Goal: Task Accomplishment & Management: Use online tool/utility

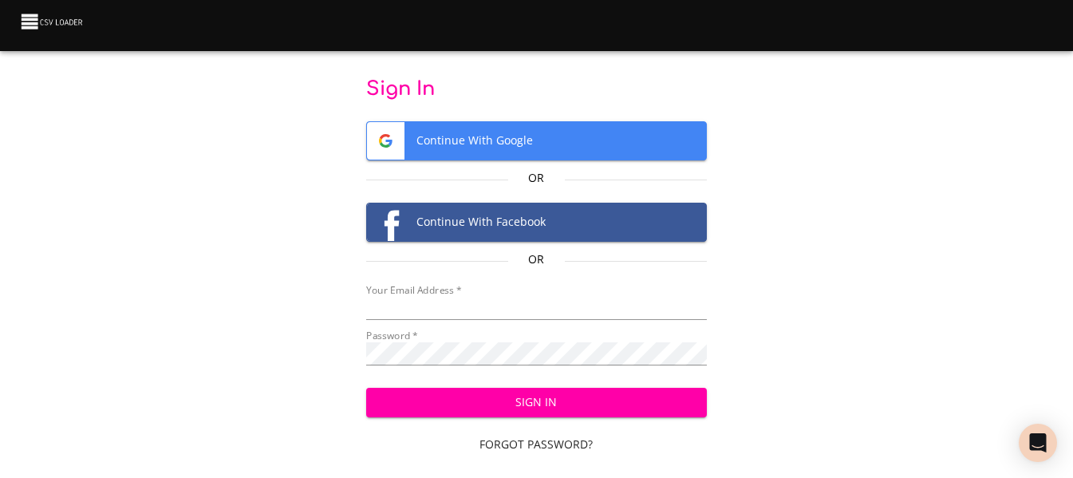
type input "cclaggett@k12.com"
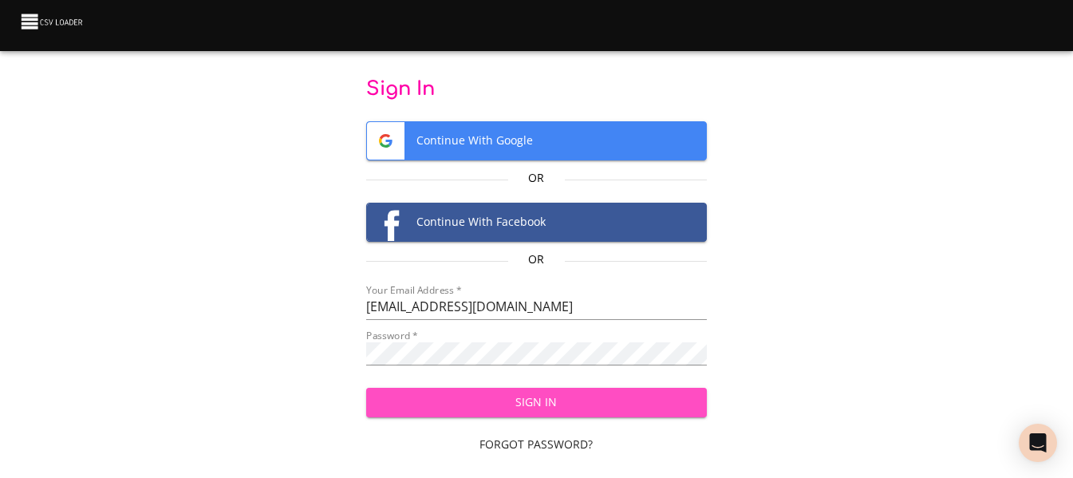
click at [521, 405] on span "Sign In" at bounding box center [536, 402] width 315 height 20
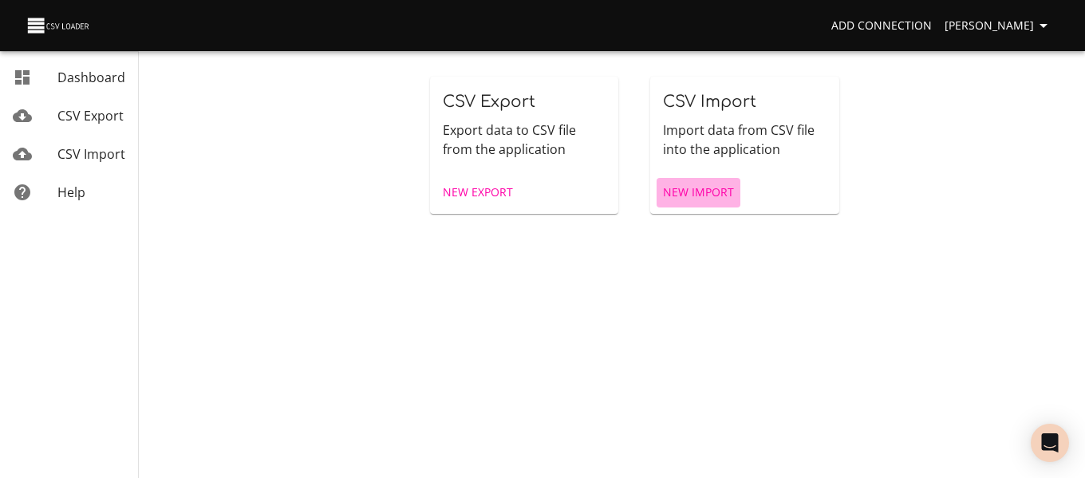
click at [710, 180] on link "New Import" at bounding box center [698, 193] width 84 height 30
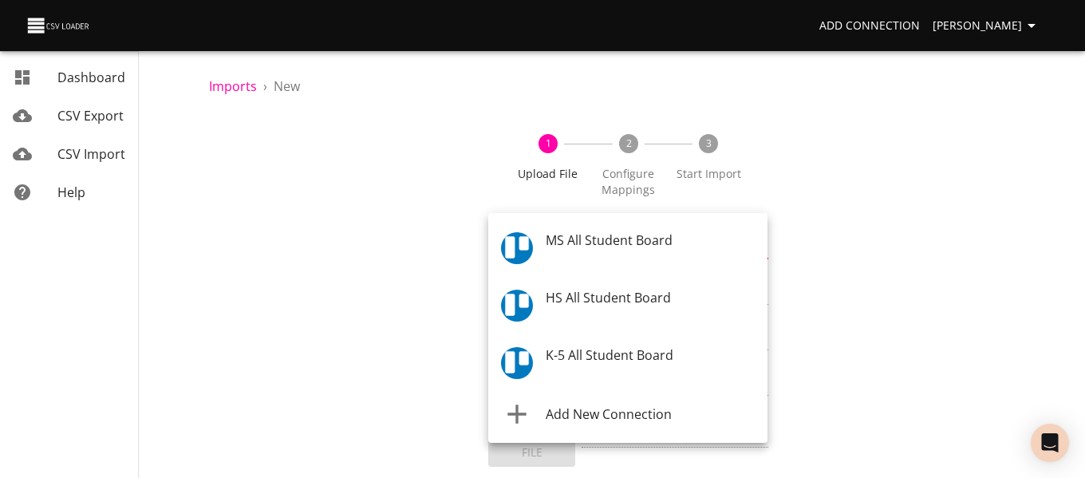
click at [703, 244] on body "Add Connection Celeste Claggett Dashboard CSV Export CSV Import Help Imports › …" at bounding box center [542, 239] width 1085 height 478
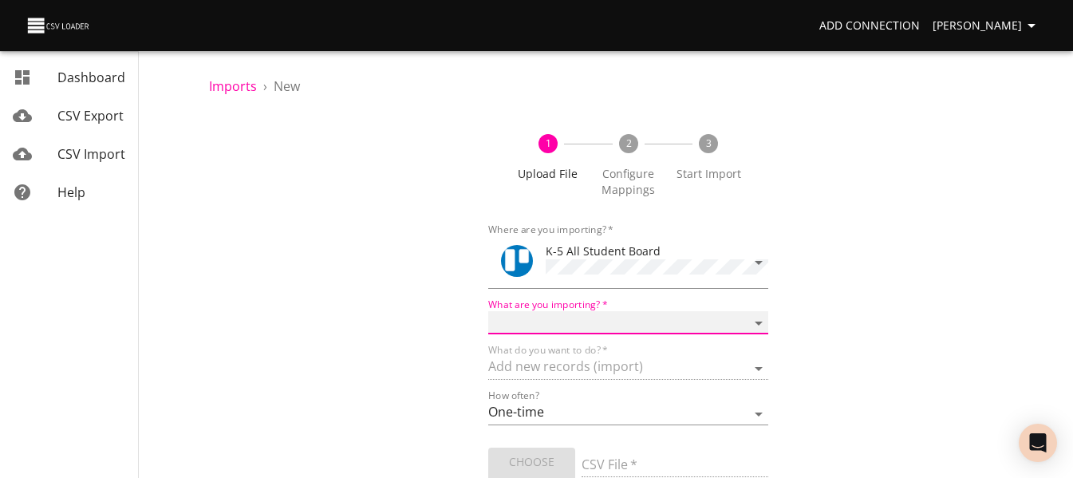
click at [659, 324] on select "Boards Cards Checkitems Checklists" at bounding box center [627, 322] width 279 height 23
select select "cards"
click at [488, 311] on select "Boards Cards Checkitems Checklists" at bounding box center [627, 322] width 279 height 23
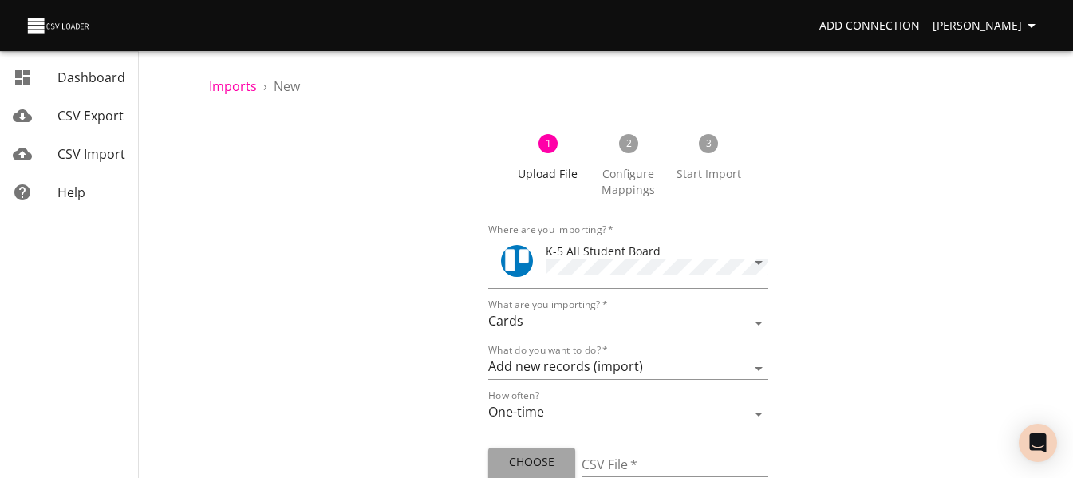
click at [545, 458] on span "Choose File" at bounding box center [531, 471] width 61 height 39
type input "ES 09022025.csv"
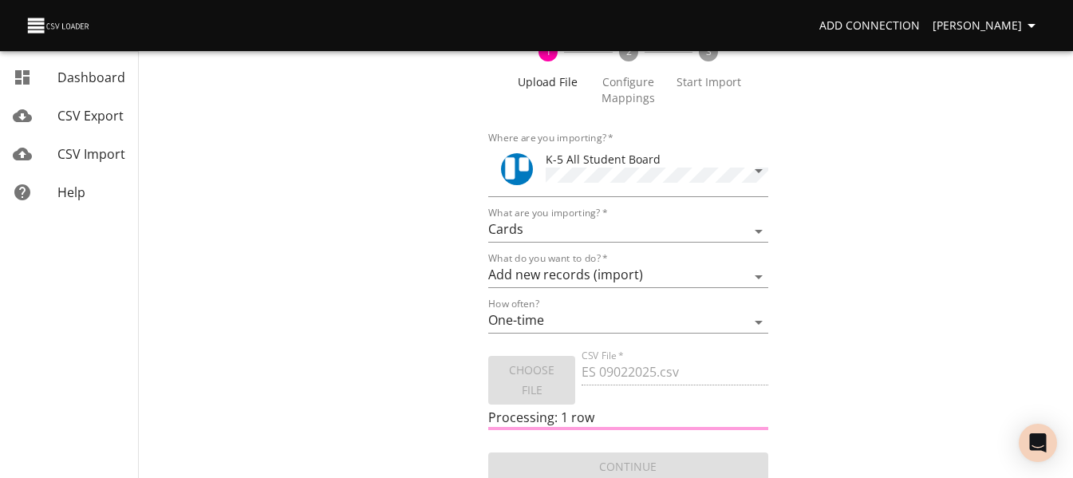
scroll to position [96, 0]
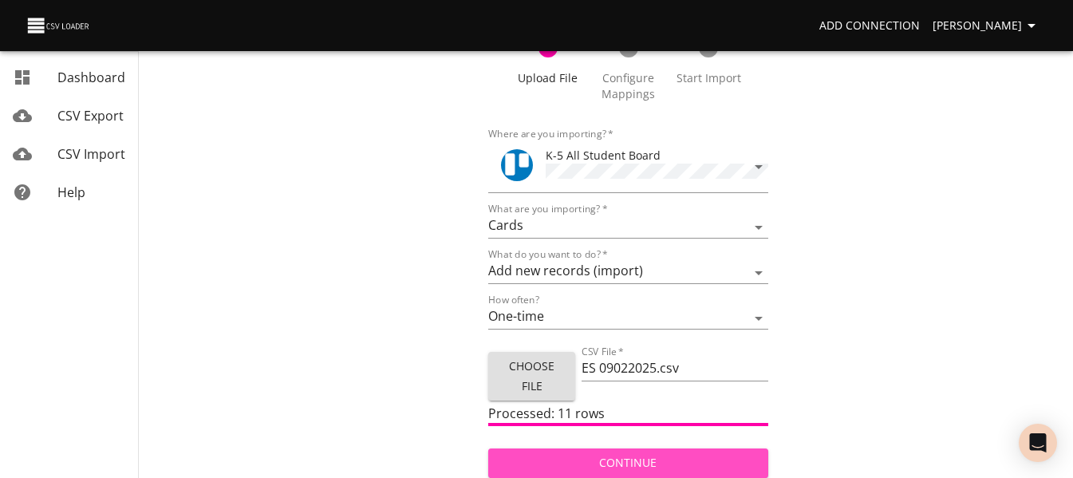
click at [670, 468] on span "Continue" at bounding box center [628, 463] width 254 height 20
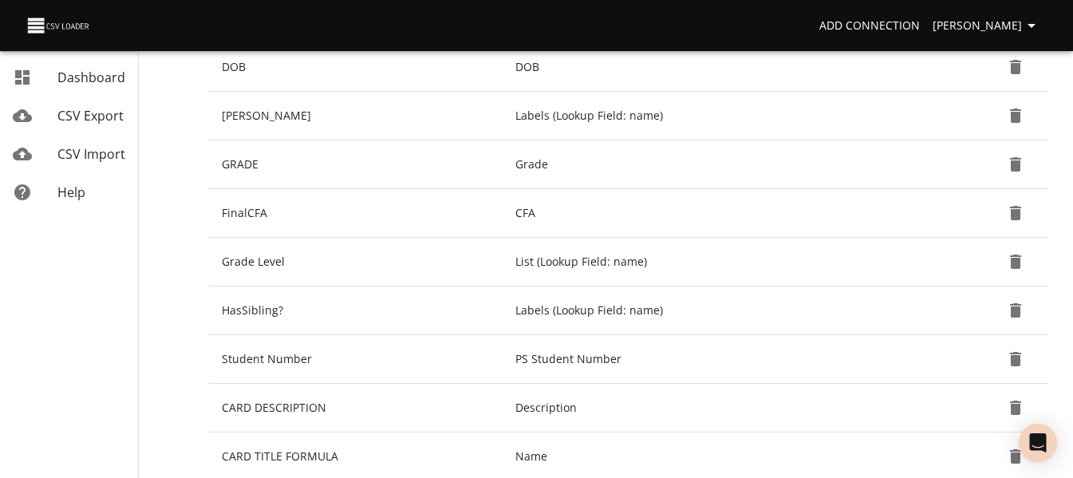
scroll to position [297, 0]
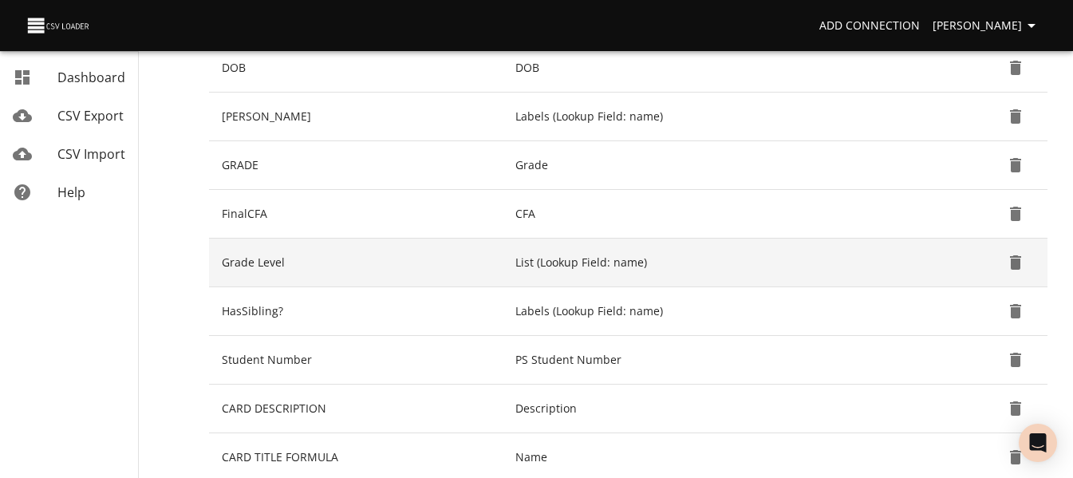
click at [1018, 262] on icon "Delete" at bounding box center [1015, 262] width 11 height 14
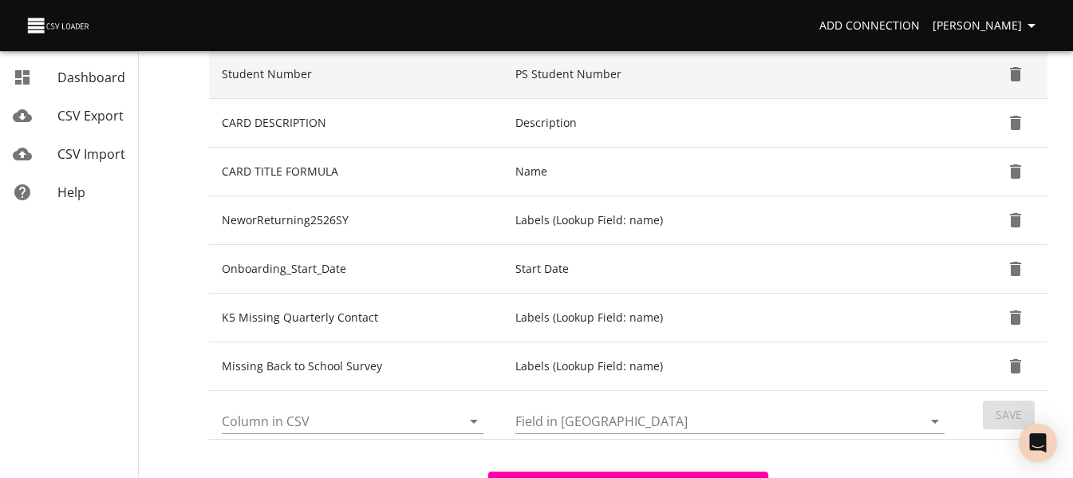
scroll to position [535, 0]
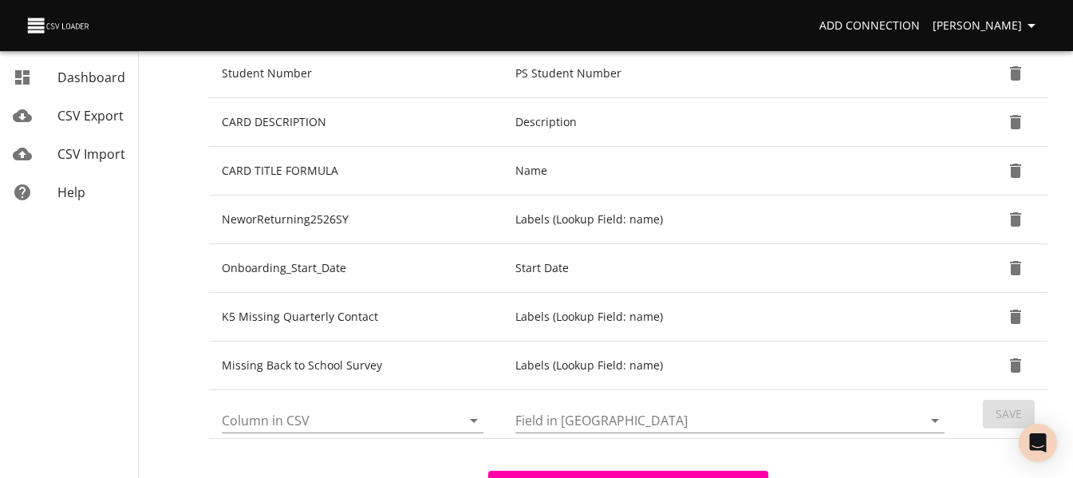
click at [476, 425] on icon "Open" at bounding box center [473, 420] width 19 height 19
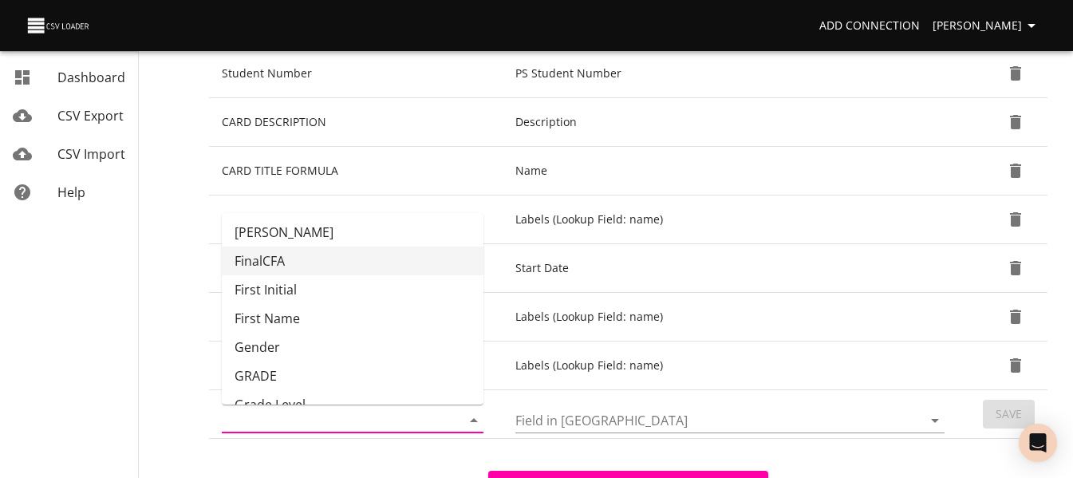
scroll to position [89, 0]
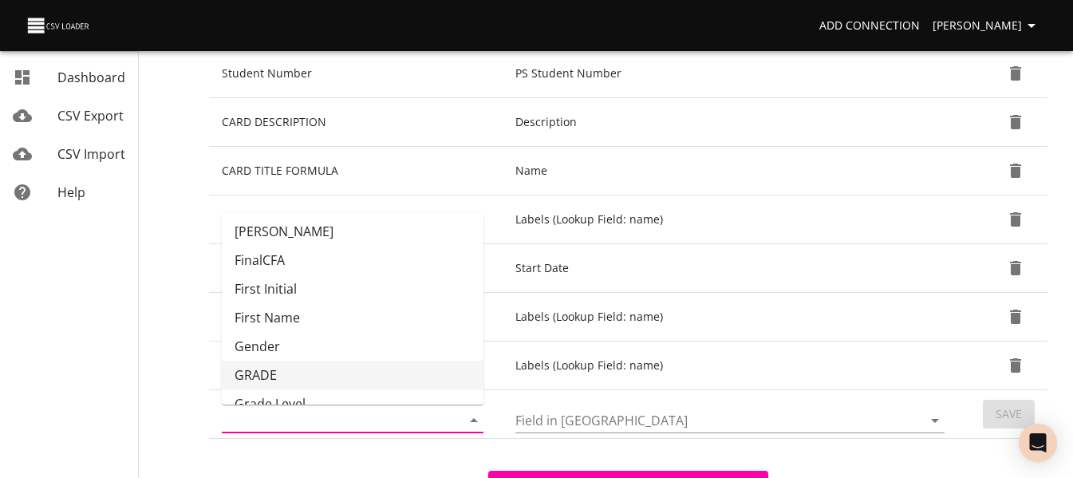
click at [423, 366] on li "GRADE" at bounding box center [353, 374] width 262 height 29
type input "GRADE"
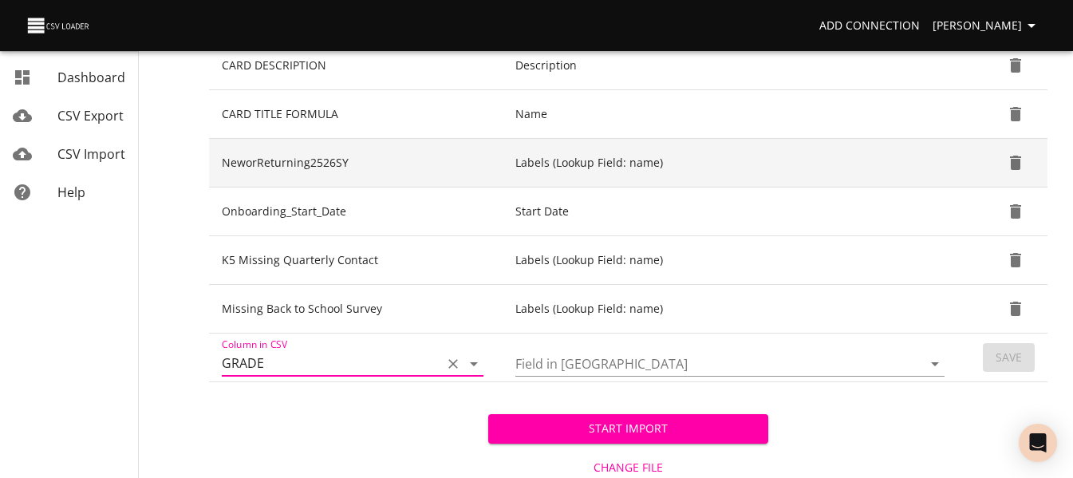
scroll to position [593, 0]
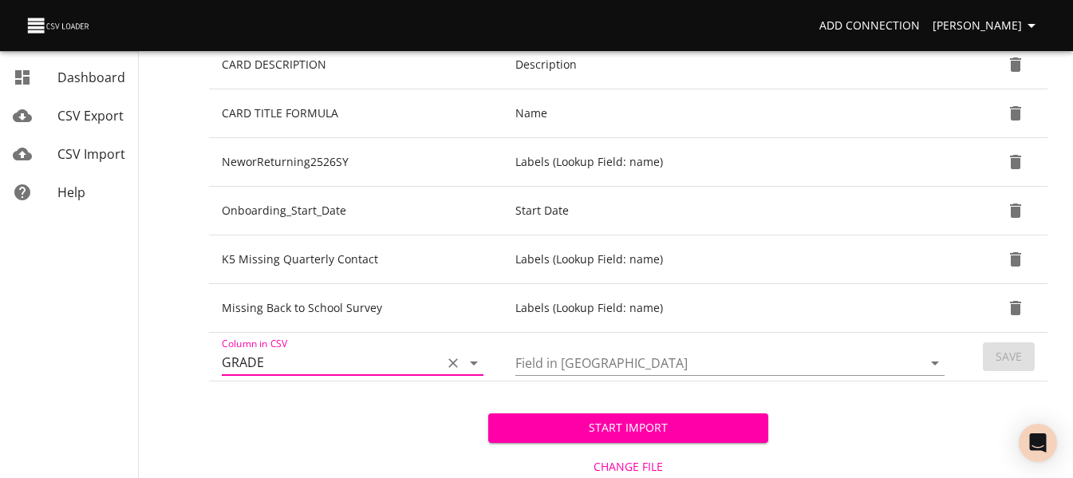
click at [931, 364] on icon "Open" at bounding box center [934, 362] width 19 height 19
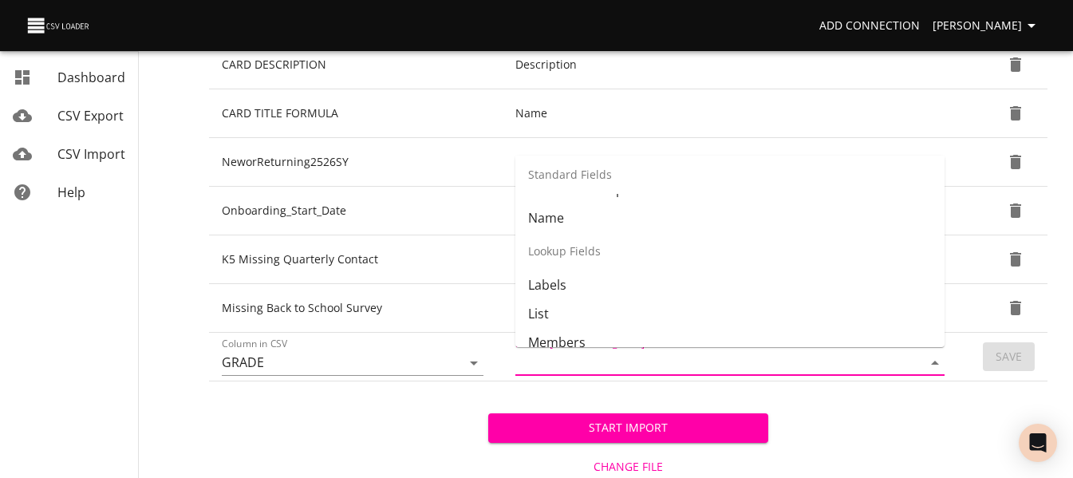
scroll to position [184, 0]
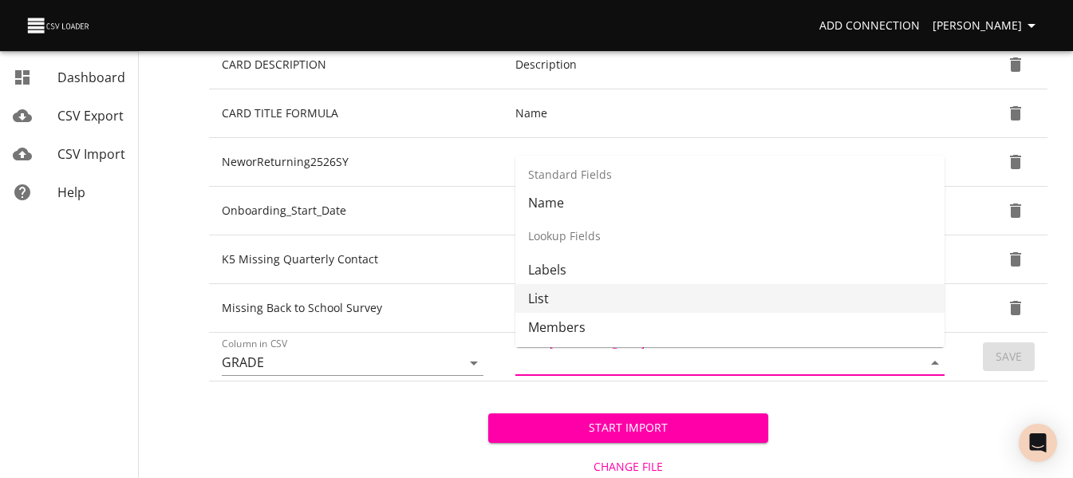
click at [822, 289] on li "List" at bounding box center [729, 298] width 429 height 29
type input "List"
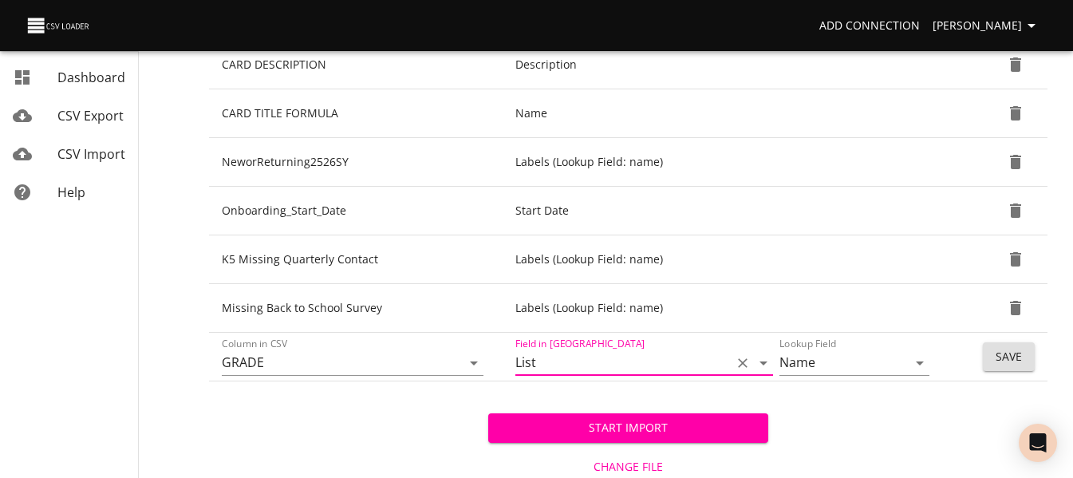
click at [1030, 369] on button "Save" at bounding box center [1009, 357] width 52 height 30
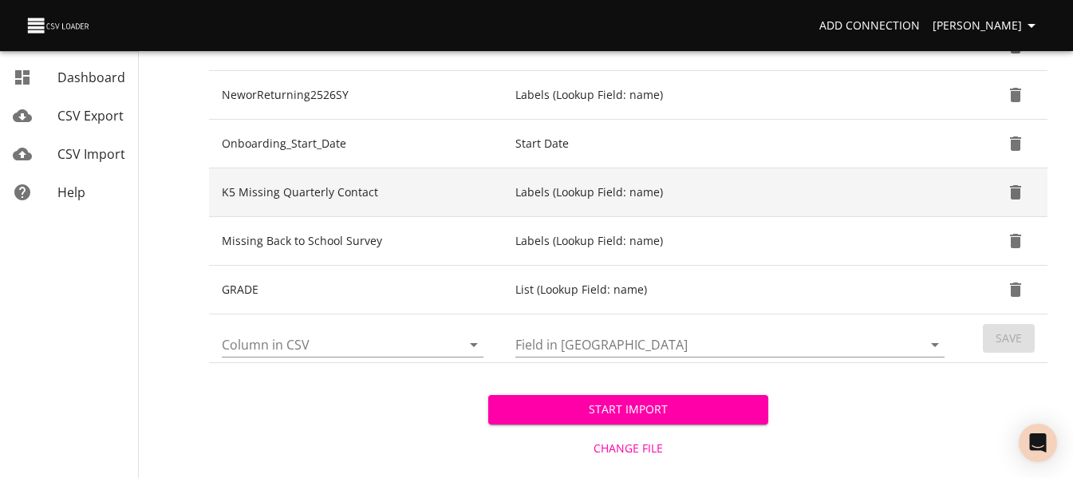
scroll to position [686, 0]
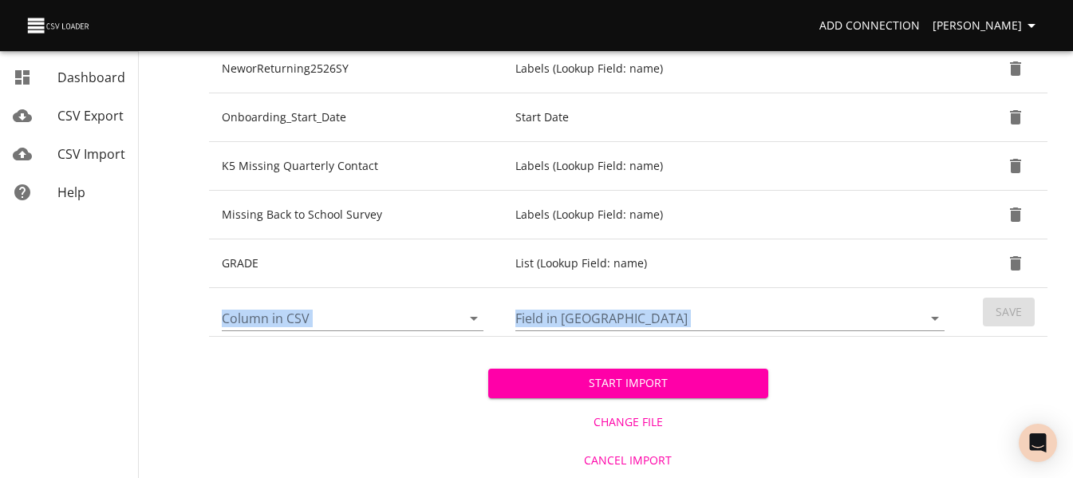
drag, startPoint x: 738, startPoint y: 266, endPoint x: 678, endPoint y: 361, distance: 112.6
click at [324, 404] on div "Start Import Change File Cancel Import" at bounding box center [628, 408] width 838 height 142
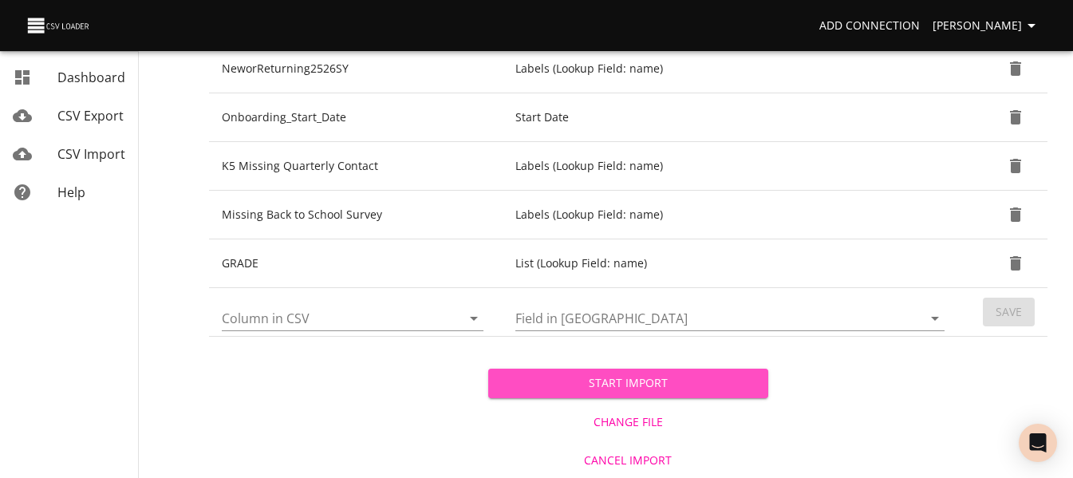
click at [554, 381] on span "Start Import" at bounding box center [628, 383] width 254 height 20
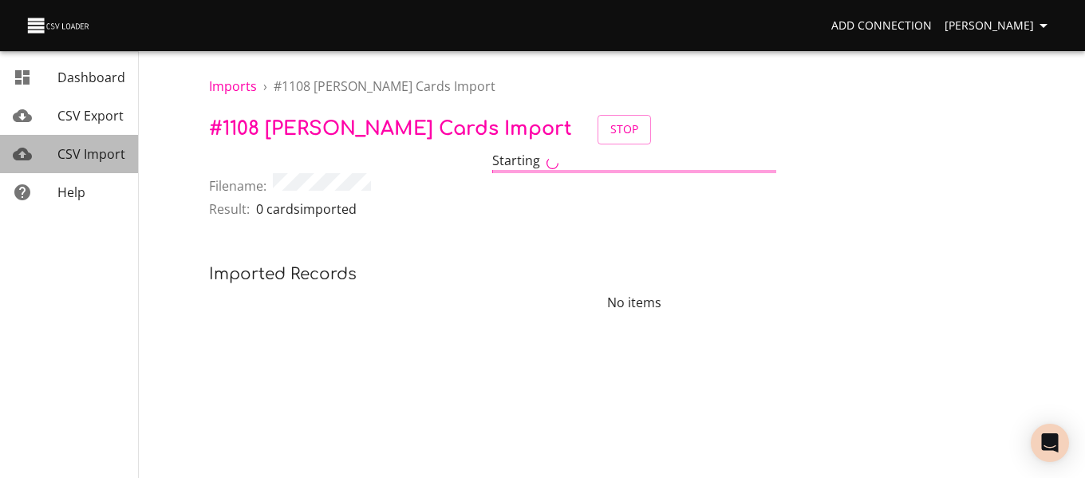
click at [108, 156] on span "CSV Import" at bounding box center [91, 154] width 68 height 18
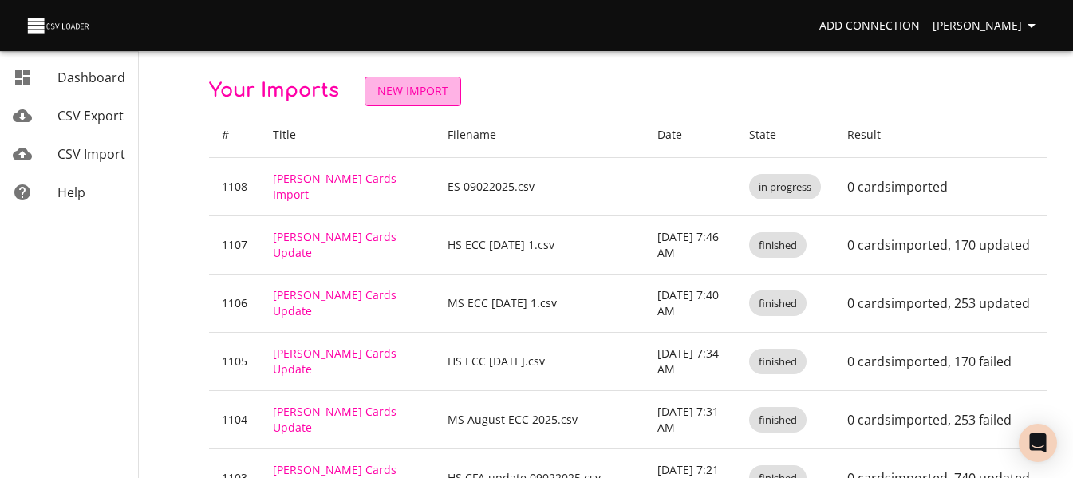
click at [435, 82] on span "New Import" at bounding box center [412, 91] width 71 height 20
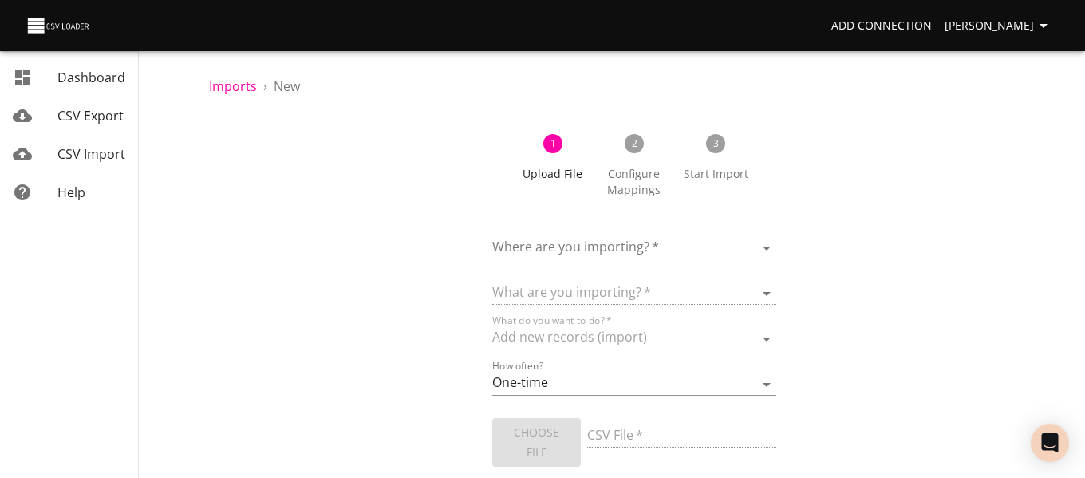
click at [549, 255] on body "Add Connection Celeste Claggett Dashboard CSV Export CSV Import Help Imports › …" at bounding box center [542, 239] width 1085 height 478
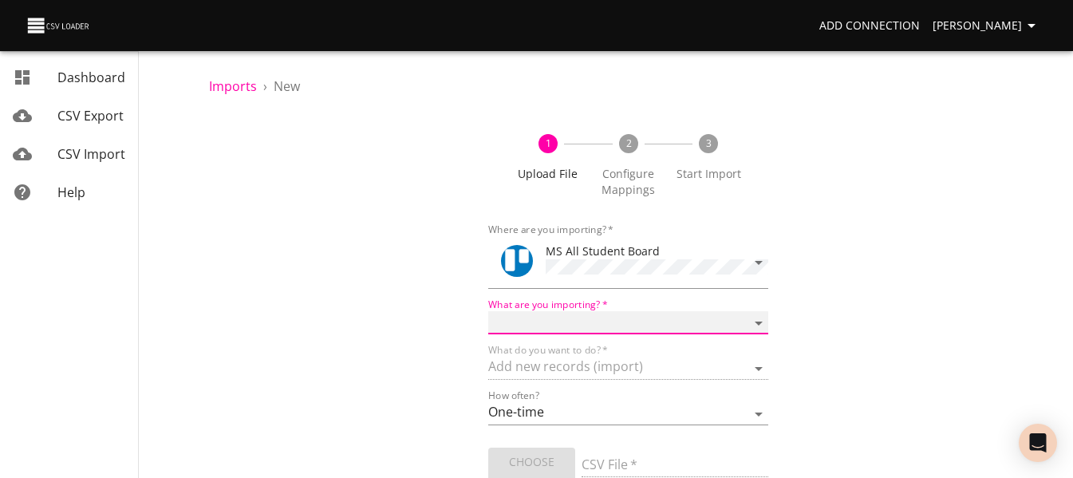
click at [565, 316] on select "Boards Cards Checkitems Checklists" at bounding box center [627, 322] width 279 height 23
select select "cards"
click at [488, 311] on select "Boards Cards Checkitems Checklists" at bounding box center [627, 322] width 279 height 23
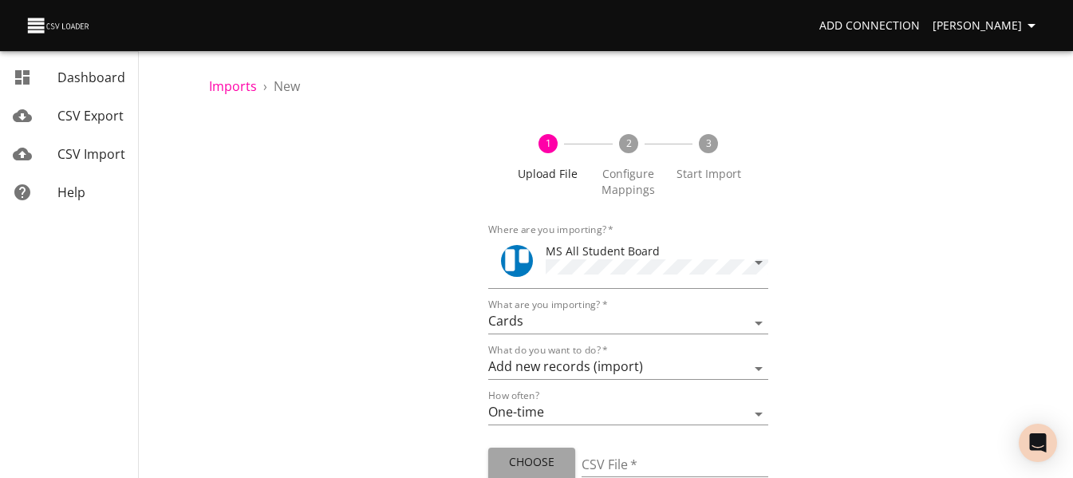
click at [537, 452] on span "Choose File" at bounding box center [531, 471] width 61 height 39
type input "MS 09022025.csv"
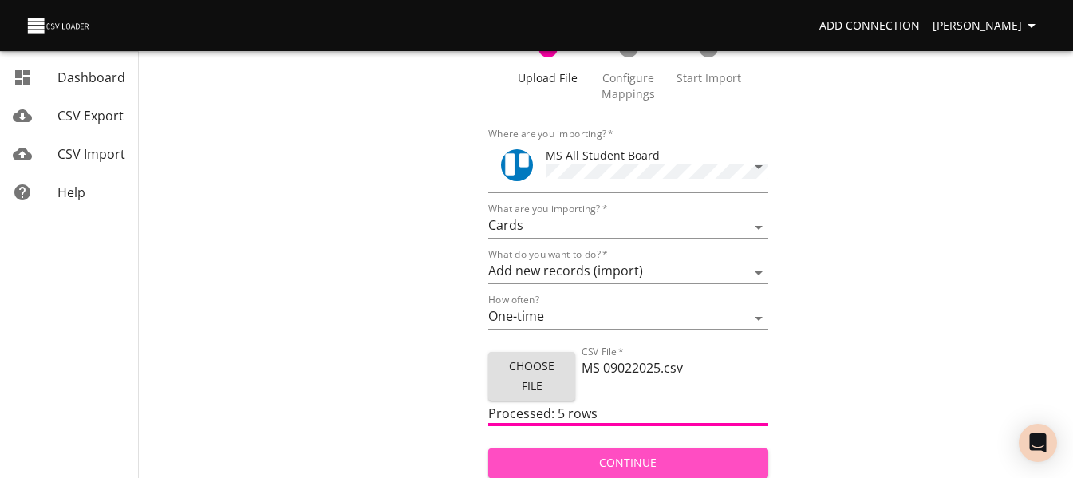
click at [582, 463] on span "Continue" at bounding box center [628, 463] width 254 height 20
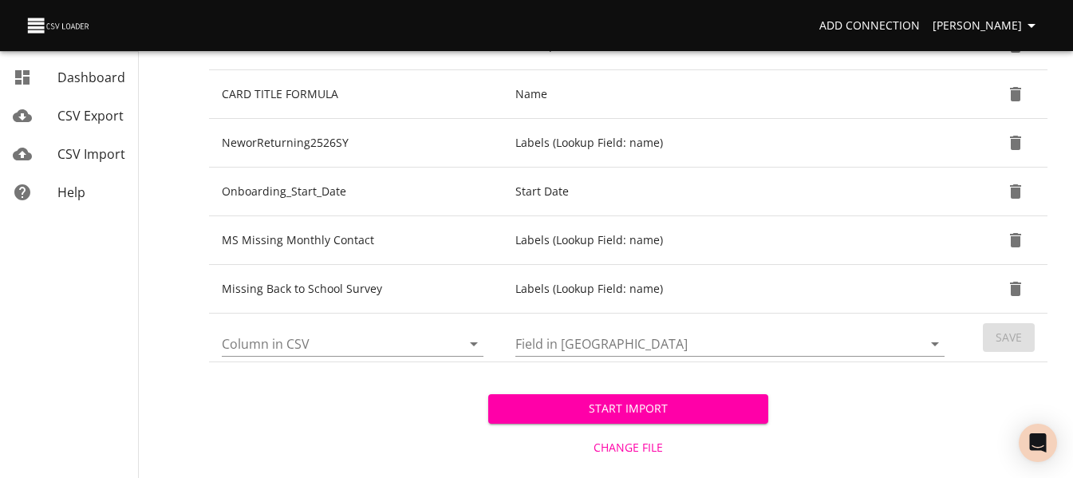
scroll to position [638, 0]
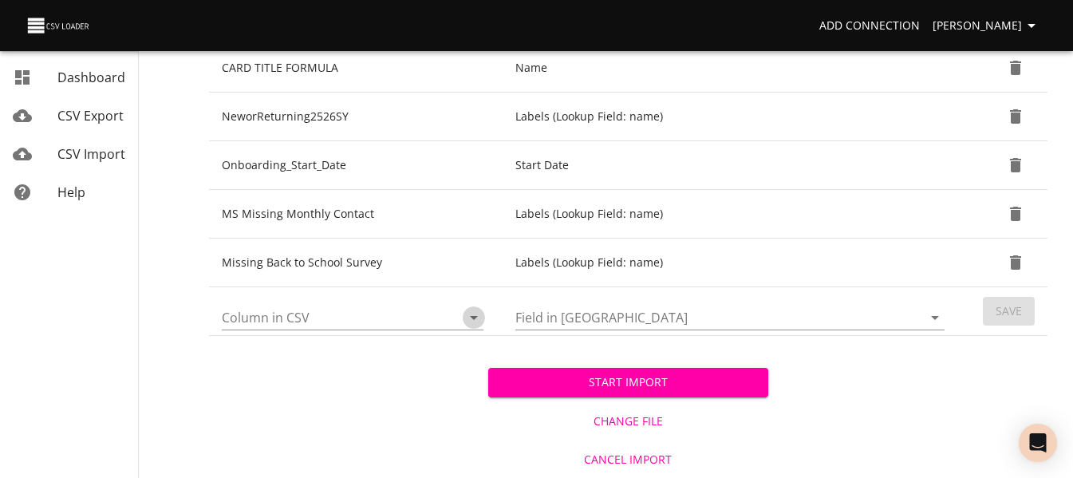
click at [475, 321] on icon "Open" at bounding box center [473, 317] width 19 height 19
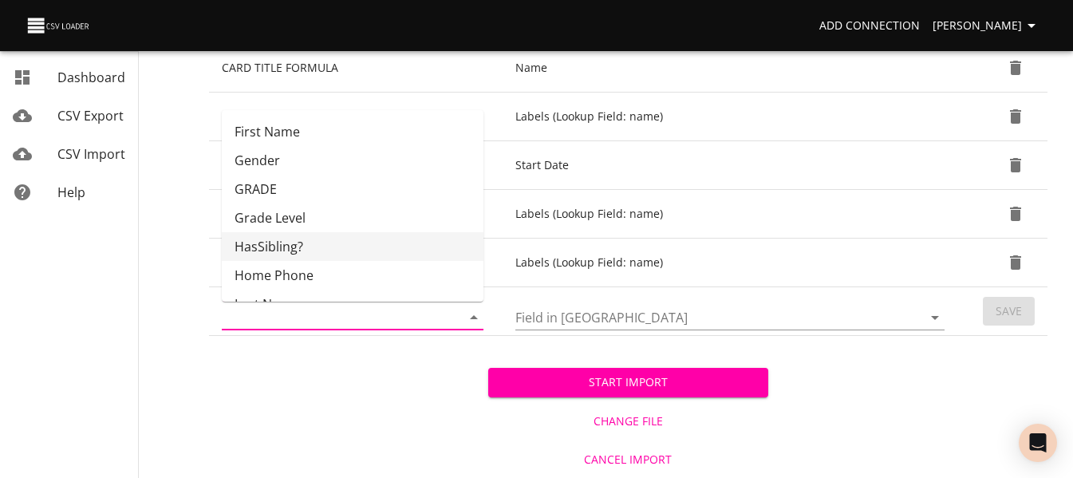
scroll to position [172, 0]
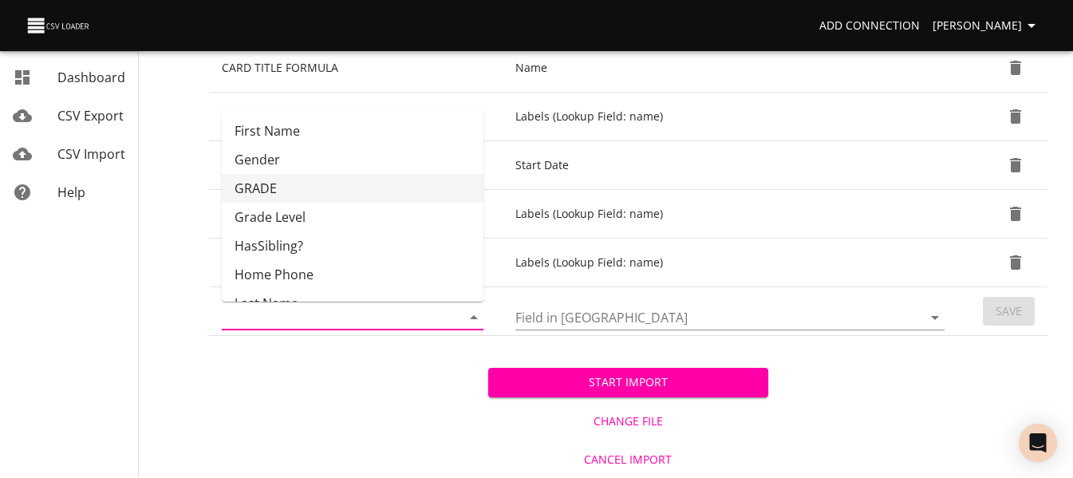
click at [365, 187] on li "GRADE" at bounding box center [353, 188] width 262 height 29
type input "GRADE"
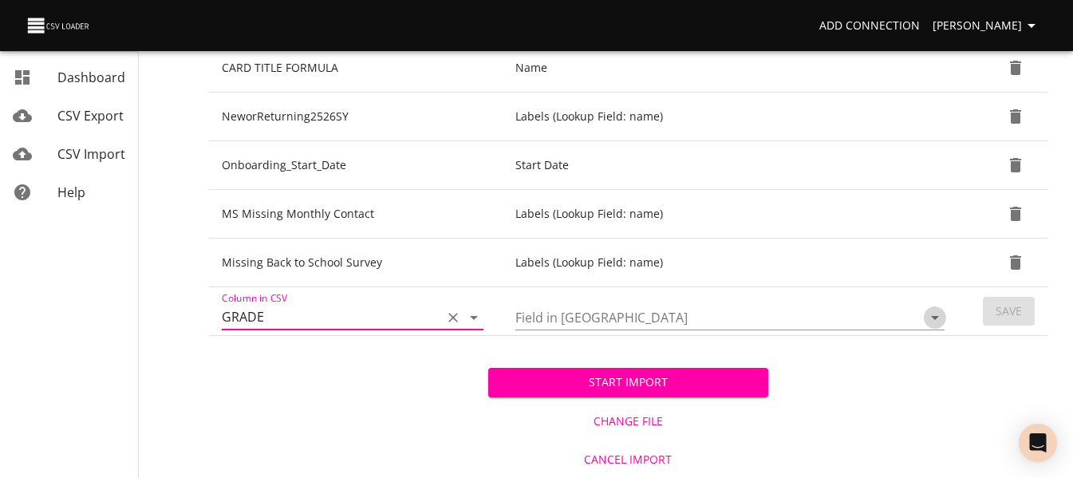
click at [939, 321] on icon "Open" at bounding box center [934, 317] width 19 height 19
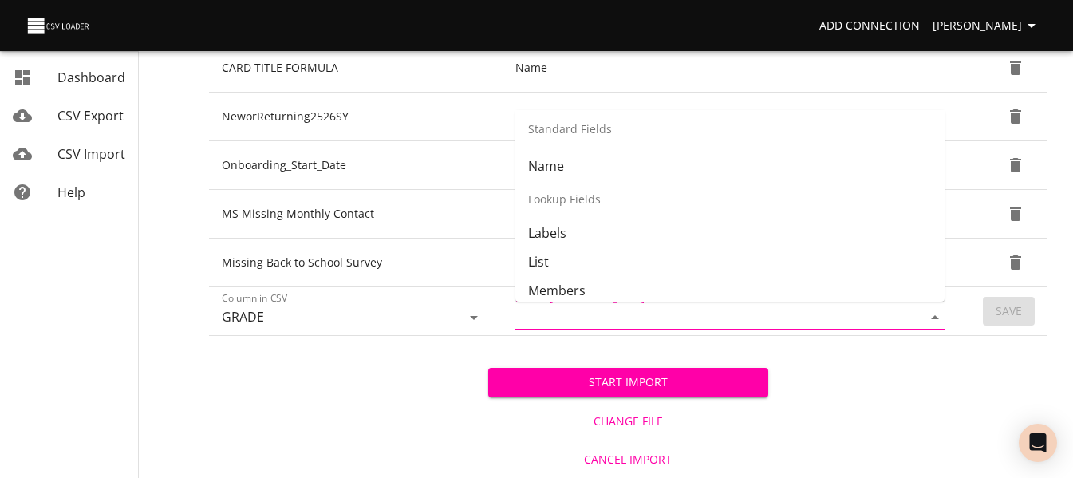
scroll to position [179, 0]
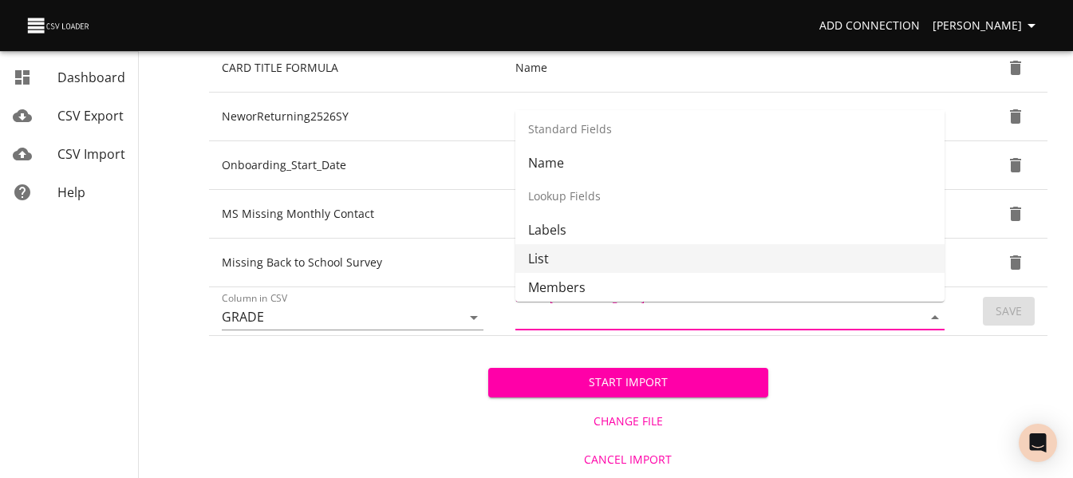
click at [815, 253] on li "List" at bounding box center [729, 258] width 429 height 29
type input "List"
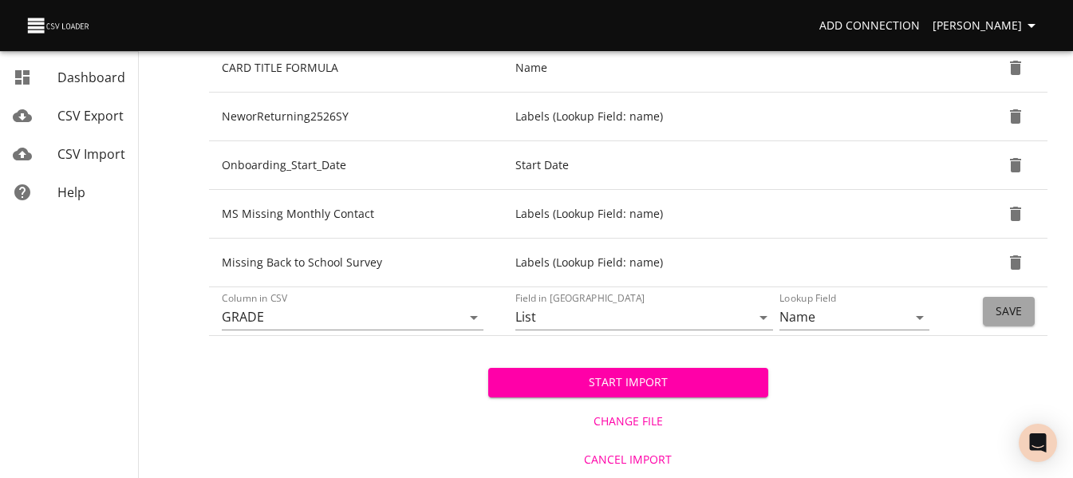
click at [993, 313] on button "Save" at bounding box center [1009, 312] width 52 height 30
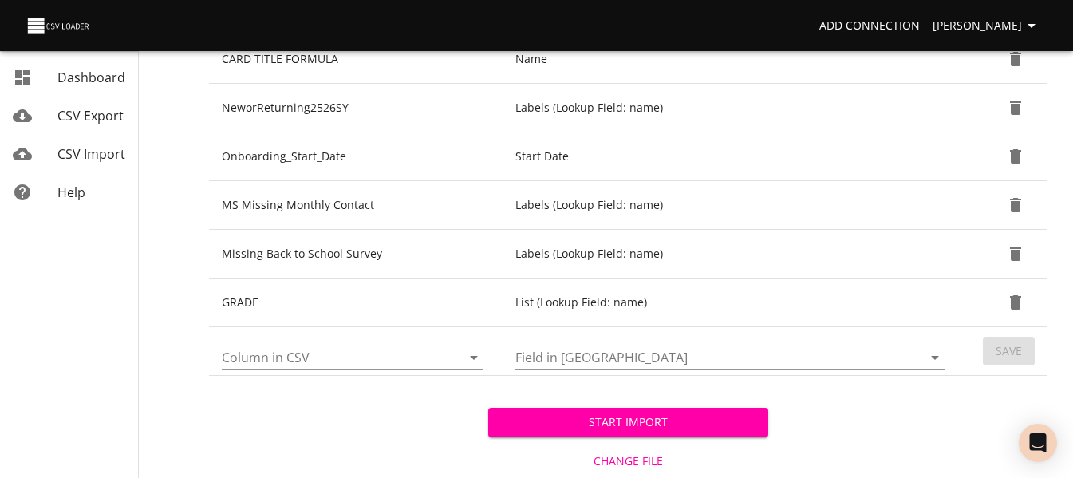
scroll to position [687, 0]
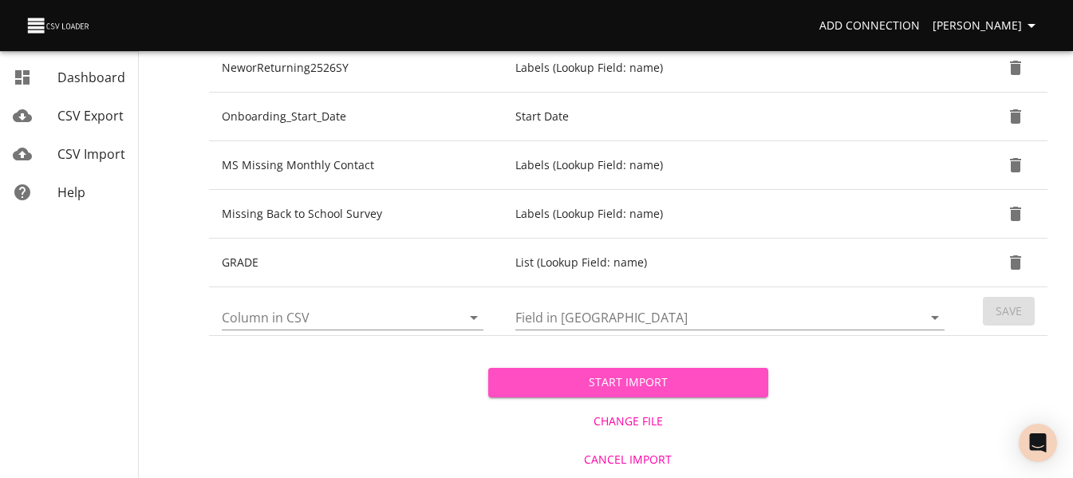
click at [608, 388] on span "Start Import" at bounding box center [628, 382] width 254 height 20
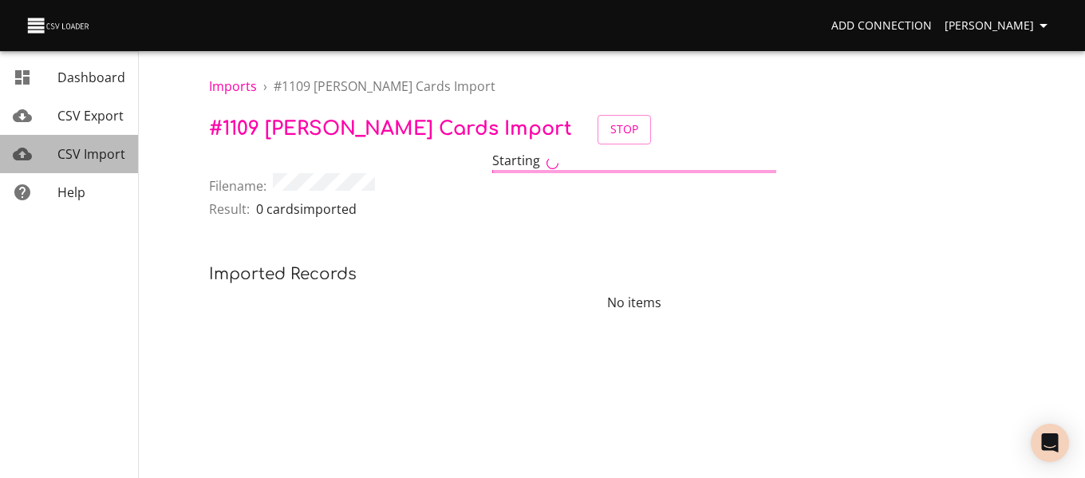
click at [112, 160] on span "CSV Import" at bounding box center [91, 154] width 68 height 18
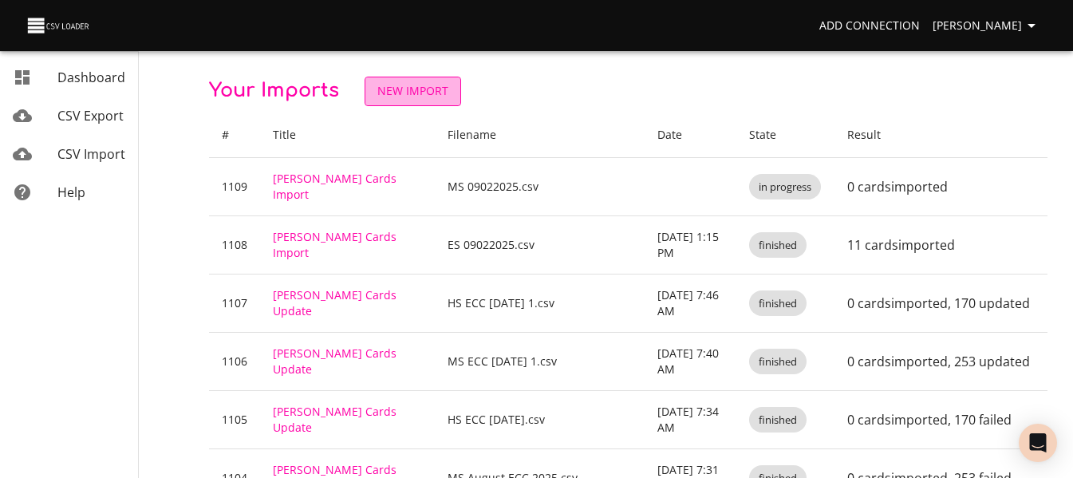
click at [386, 97] on span "New Import" at bounding box center [412, 91] width 71 height 20
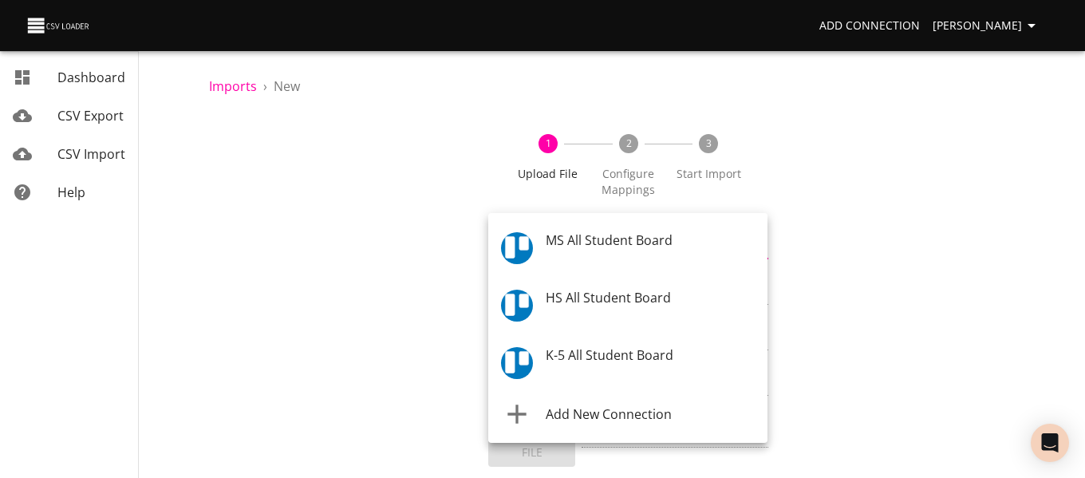
click at [634, 249] on body "Add Connection Celeste Claggett Dashboard CSV Export CSV Import Help Imports › …" at bounding box center [542, 239] width 1085 height 478
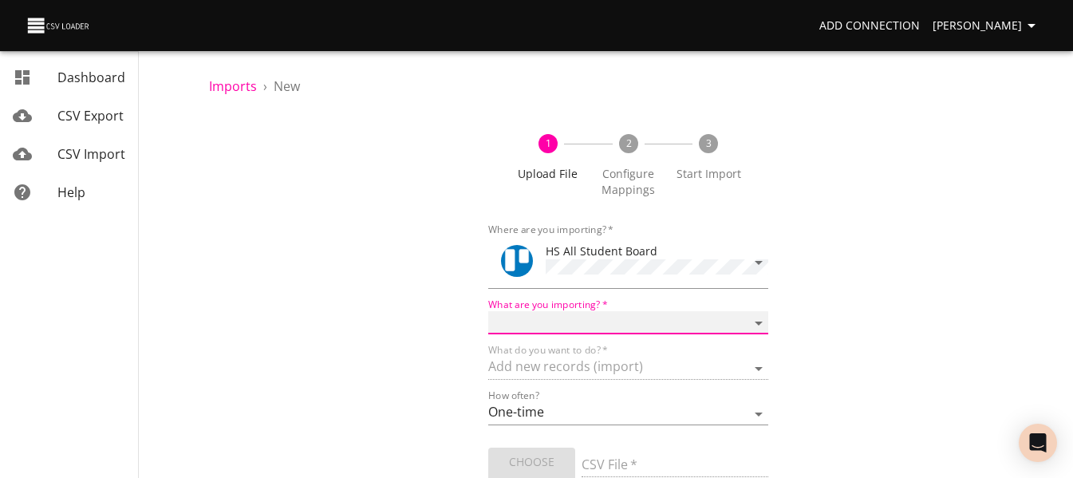
click at [586, 320] on select "Boards Cards Checkitems Checklists" at bounding box center [627, 322] width 279 height 23
select select "cards"
click at [488, 311] on select "Boards Cards Checkitems Checklists" at bounding box center [627, 322] width 279 height 23
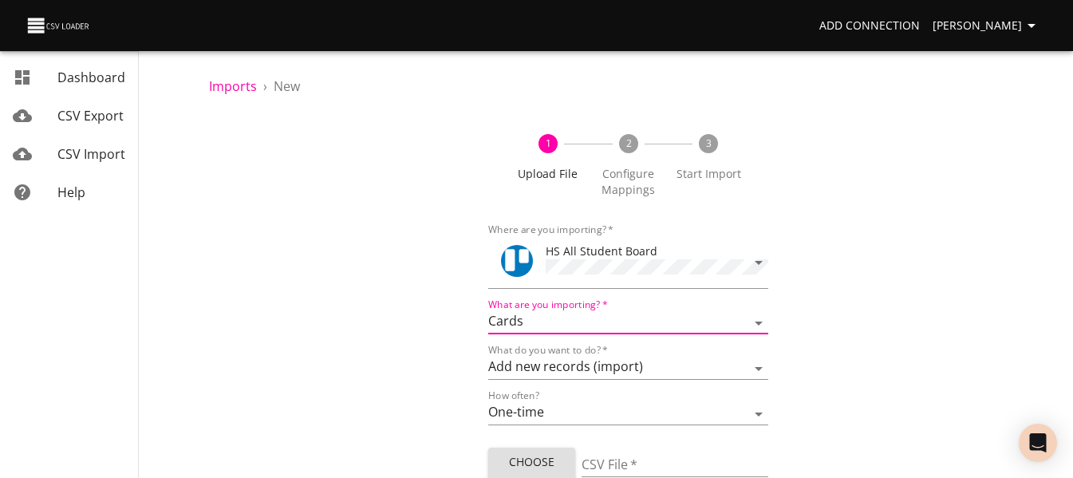
click at [408, 395] on div "1 Upload File 2 Configure Mappings 3 Start Import Where are you importing?   * …" at bounding box center [628, 334] width 838 height 439
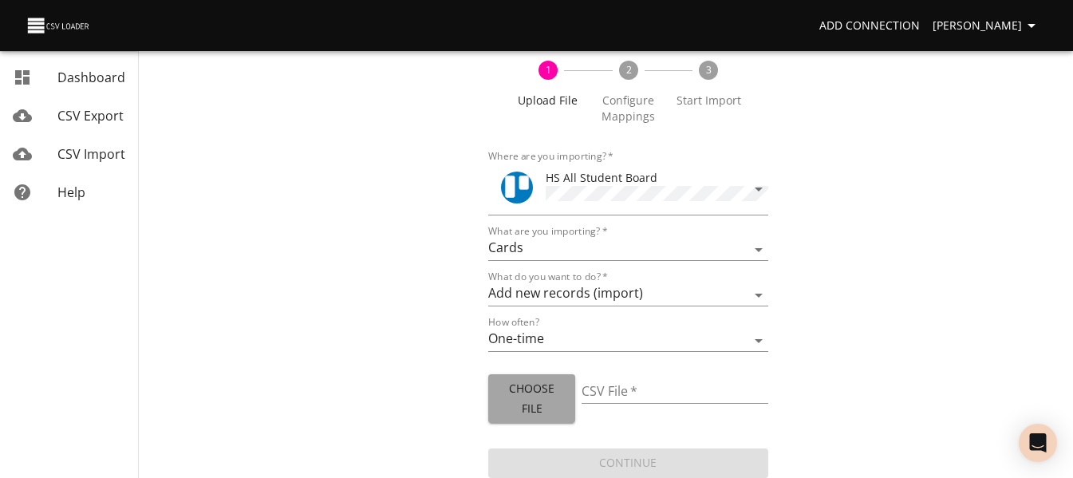
click at [525, 404] on span "Choose File" at bounding box center [531, 398] width 61 height 39
type input "HS 09022025.csv"
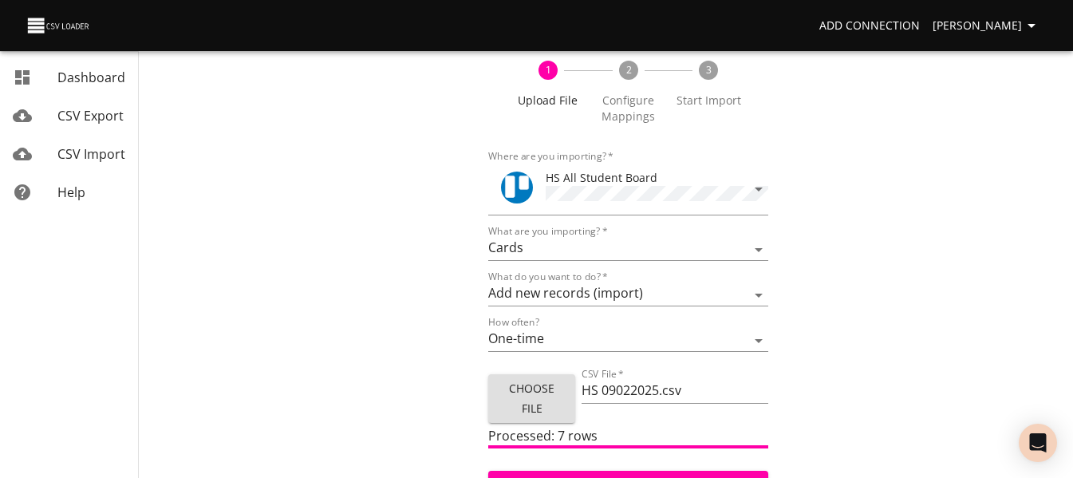
scroll to position [96, 0]
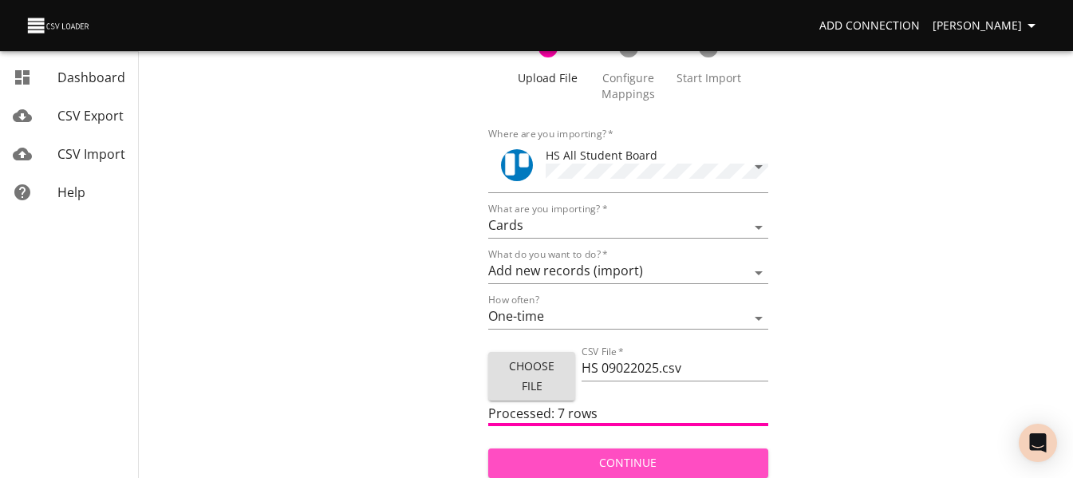
click at [620, 461] on span "Continue" at bounding box center [628, 463] width 254 height 20
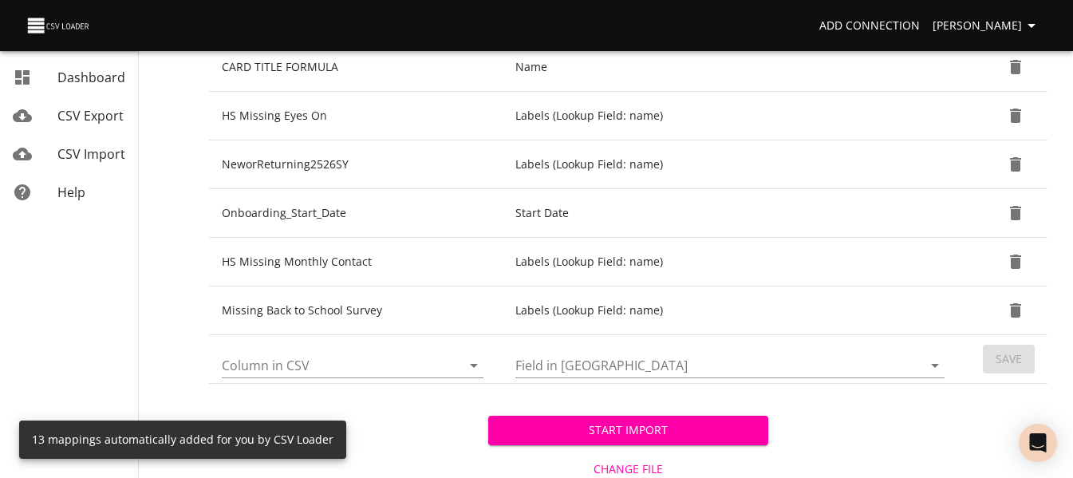
scroll to position [687, 0]
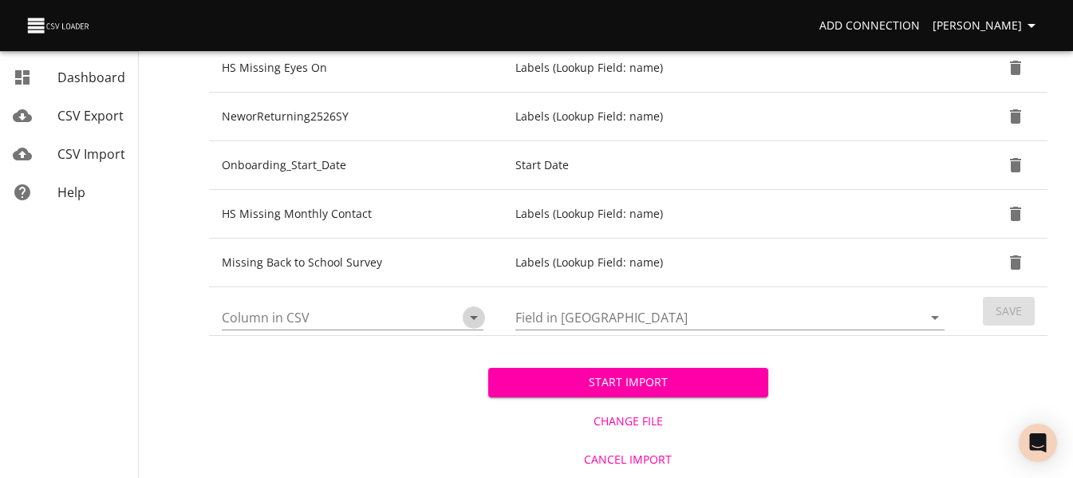
click at [473, 313] on icon "Open" at bounding box center [473, 317] width 19 height 19
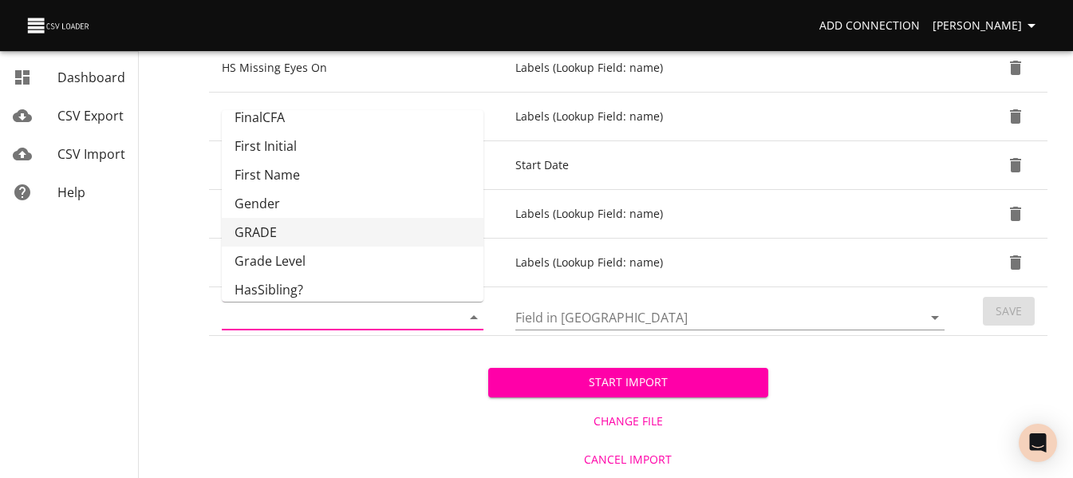
scroll to position [129, 0]
click at [412, 230] on li "GRADE" at bounding box center [353, 231] width 262 height 29
type input "GRADE"
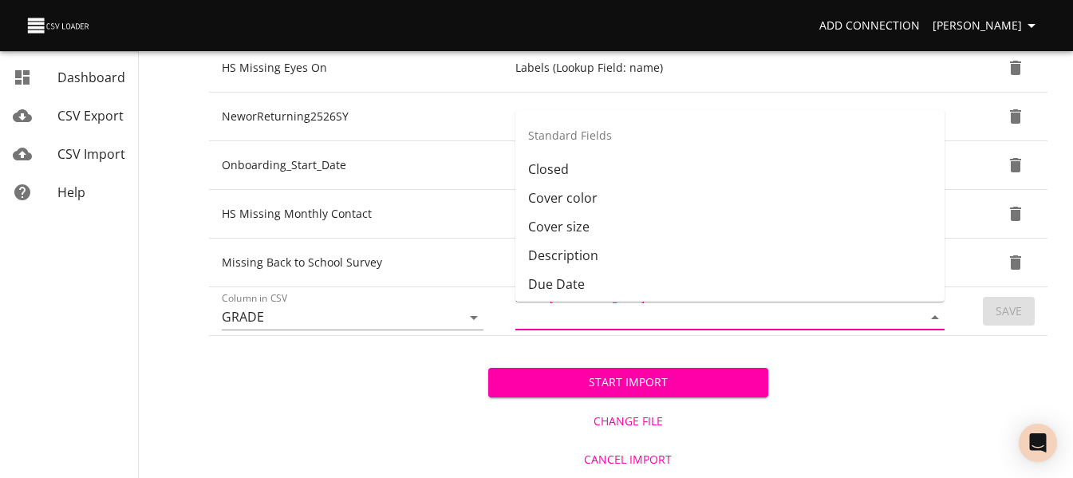
click at [892, 315] on input "Field in Trello" at bounding box center [705, 317] width 380 height 25
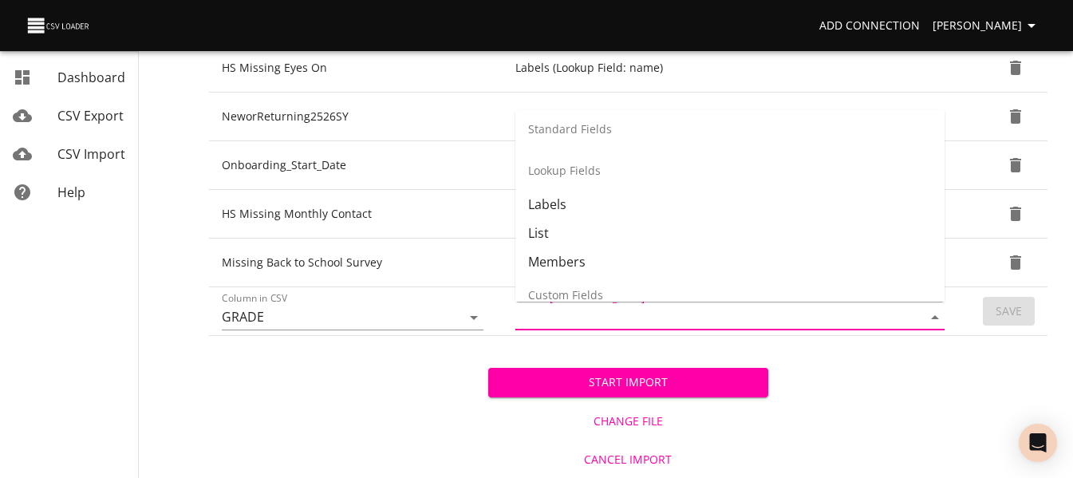
scroll to position [205, 0]
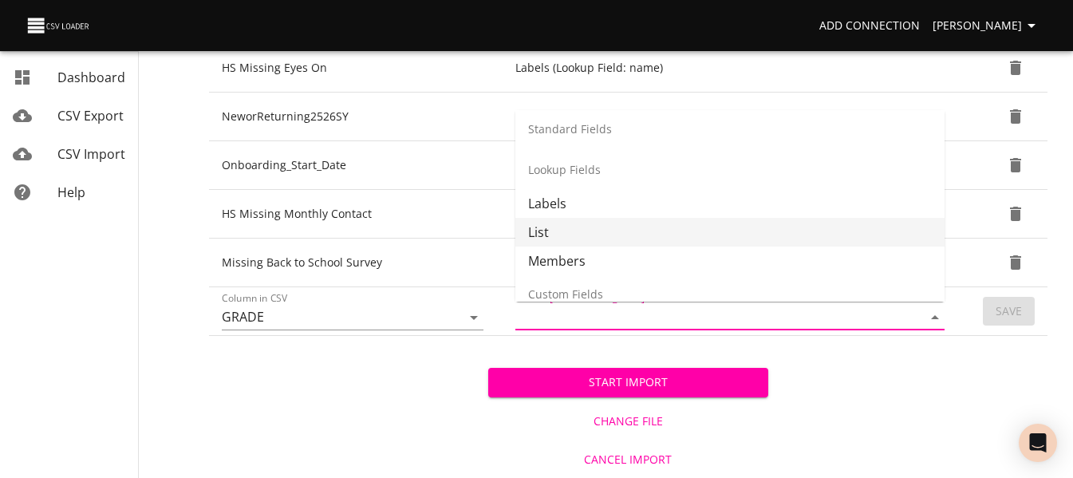
click at [843, 234] on li "List" at bounding box center [729, 232] width 429 height 29
type input "List"
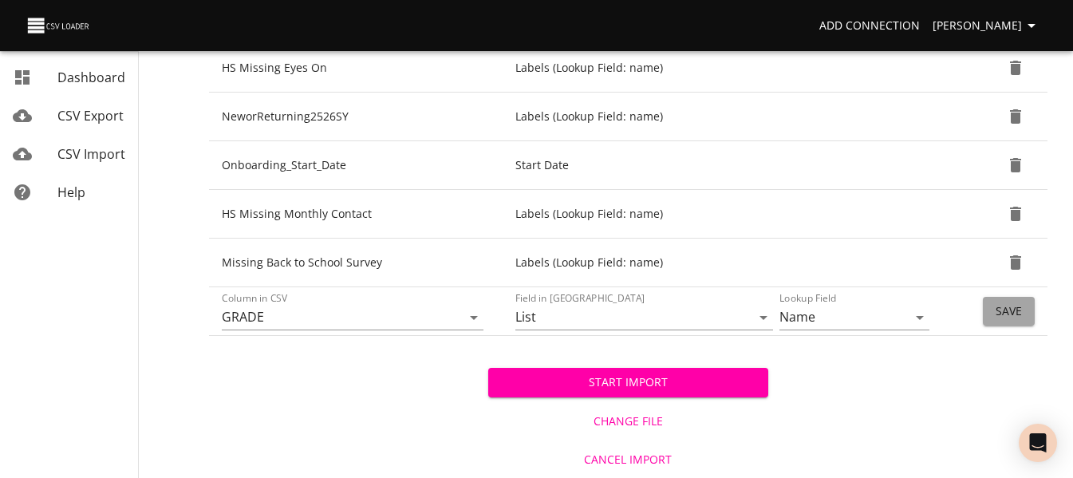
click at [1018, 314] on span "Save" at bounding box center [1008, 311] width 26 height 20
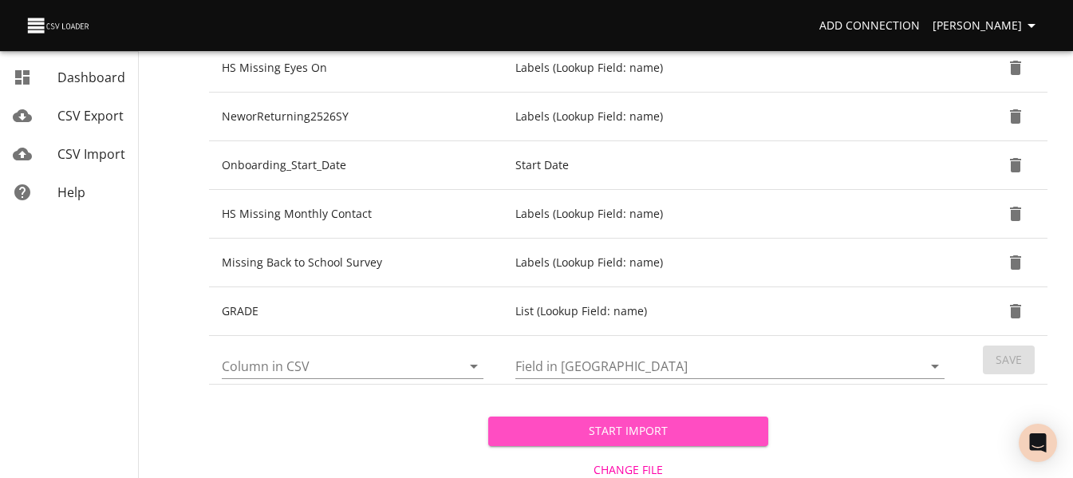
click at [573, 431] on span "Start Import" at bounding box center [628, 431] width 254 height 20
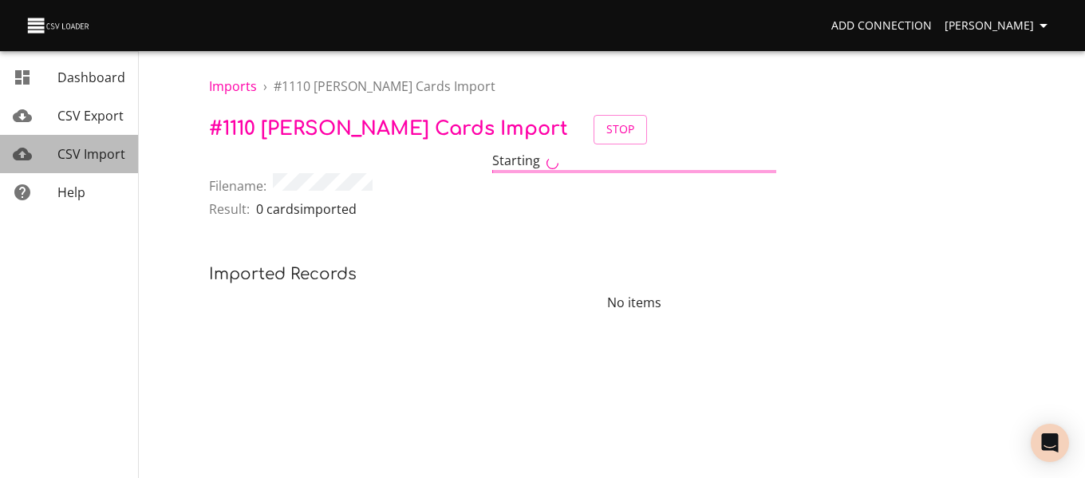
click at [110, 156] on span "CSV Import" at bounding box center [91, 154] width 68 height 18
